Goal: Find specific page/section: Find specific page/section

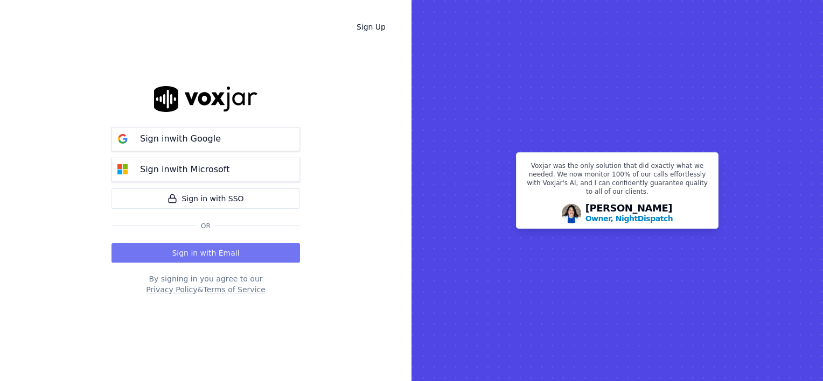
click at [233, 260] on button "Sign in with Email" at bounding box center [205, 252] width 188 height 19
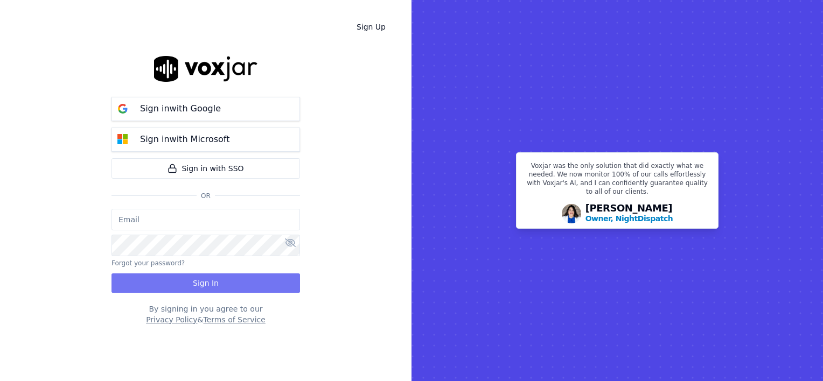
type input "wendy@deadringers.co"
click at [224, 289] on button "Sign In" at bounding box center [205, 283] width 188 height 19
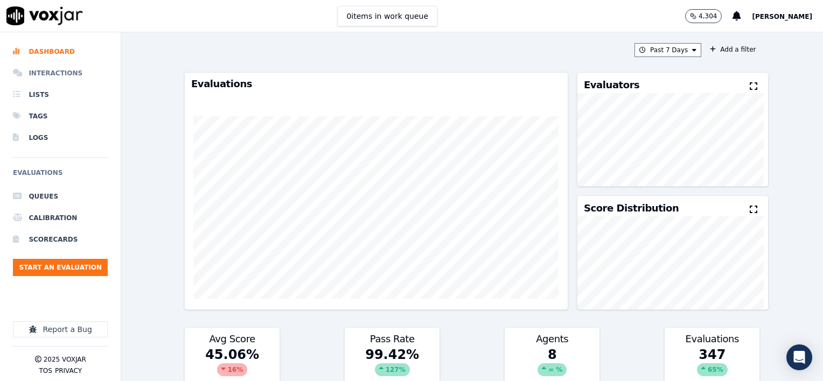
click at [51, 74] on li "Interactions" at bounding box center [60, 73] width 95 height 22
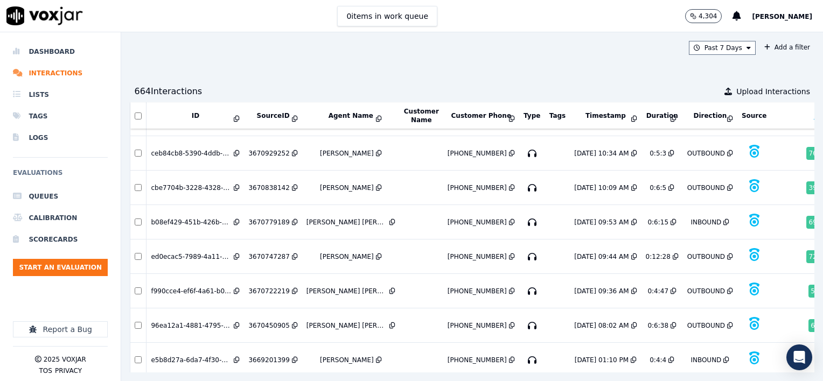
scroll to position [1676, 0]
